Goal: Task Accomplishment & Management: Manage account settings

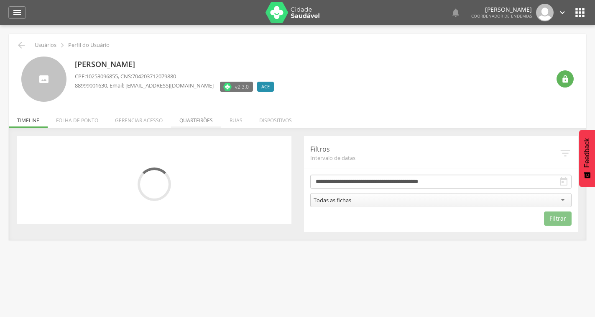
click at [192, 115] on li "Quarteirões" at bounding box center [196, 118] width 50 height 20
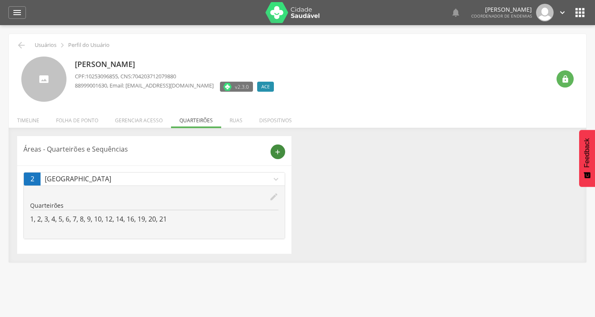
click at [280, 152] on icon "add" at bounding box center [278, 152] width 8 height 8
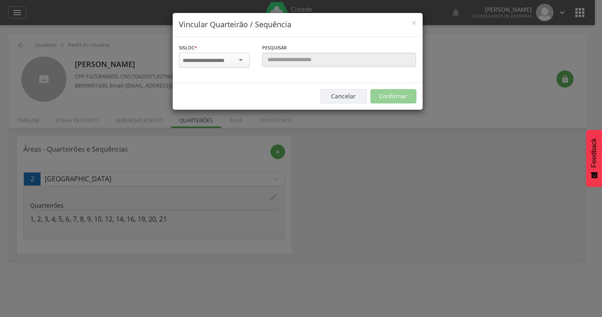
click at [225, 55] on div at bounding box center [214, 60] width 71 height 15
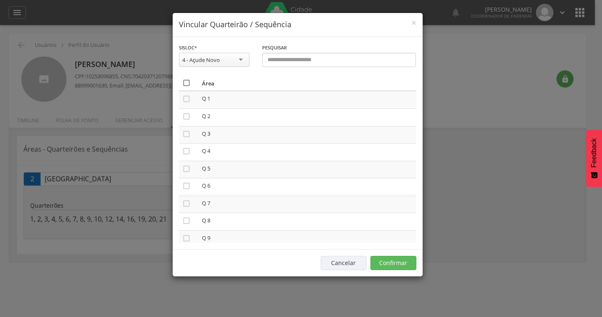
click at [184, 82] on icon "" at bounding box center [186, 83] width 8 height 8
click at [395, 261] on button "Confirmar" at bounding box center [393, 262] width 46 height 14
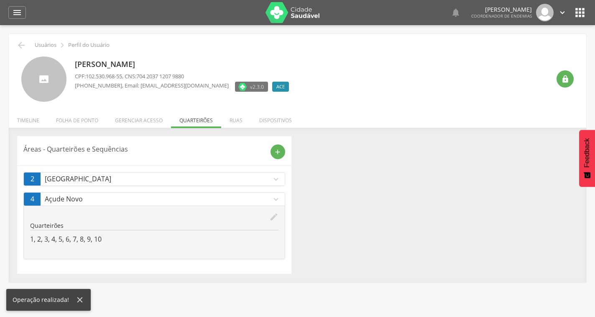
click at [278, 179] on icon "expand_more" at bounding box center [275, 178] width 9 height 9
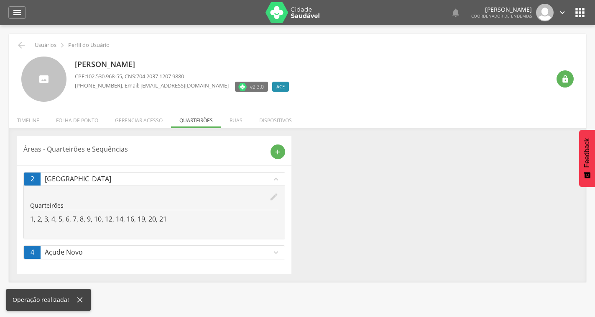
click at [276, 179] on icon "expand_less" at bounding box center [275, 178] width 9 height 9
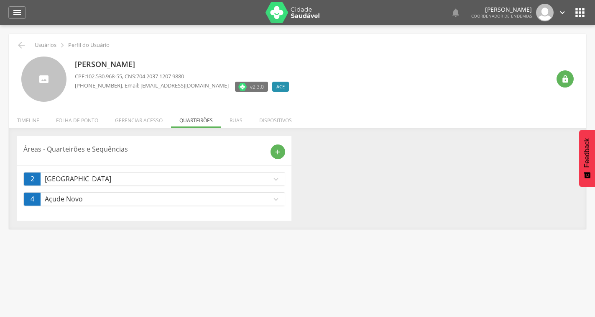
click at [276, 200] on icon "expand_more" at bounding box center [275, 198] width 9 height 9
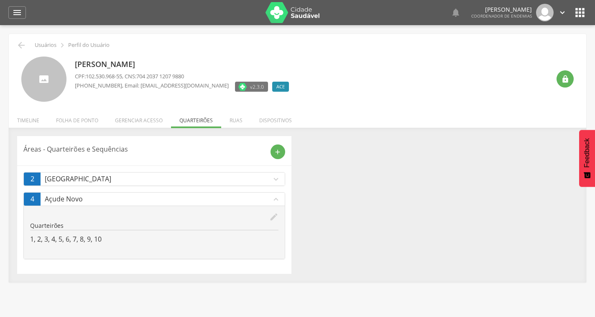
click at [274, 178] on icon "expand_more" at bounding box center [275, 178] width 9 height 9
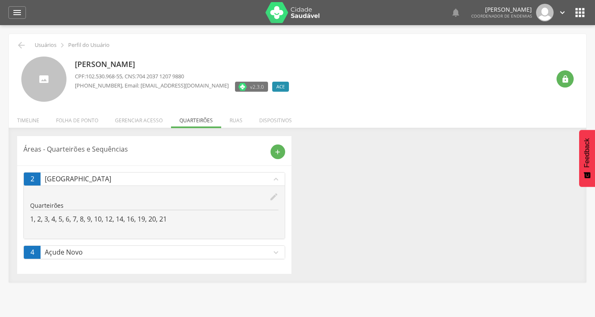
click at [274, 254] on icon "expand_more" at bounding box center [275, 252] width 9 height 9
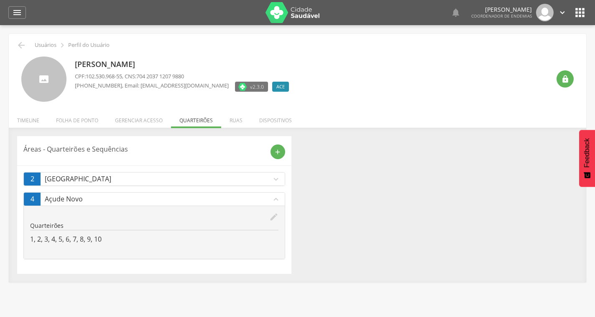
click at [273, 196] on icon "expand_less" at bounding box center [275, 198] width 9 height 9
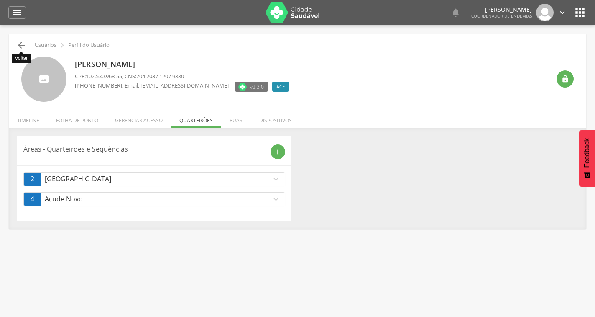
click at [26, 44] on icon "" at bounding box center [21, 45] width 10 height 10
click at [20, 42] on icon "" at bounding box center [21, 45] width 10 height 10
